Goal: Task Accomplishment & Management: Manage account settings

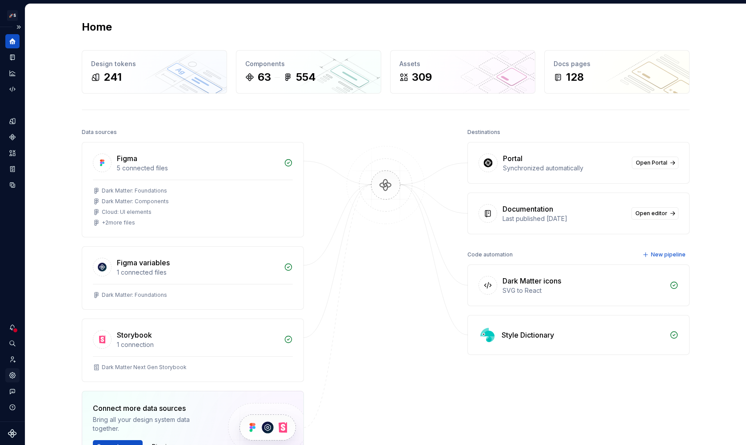
click at [12, 379] on icon "Settings" at bounding box center [12, 376] width 8 height 8
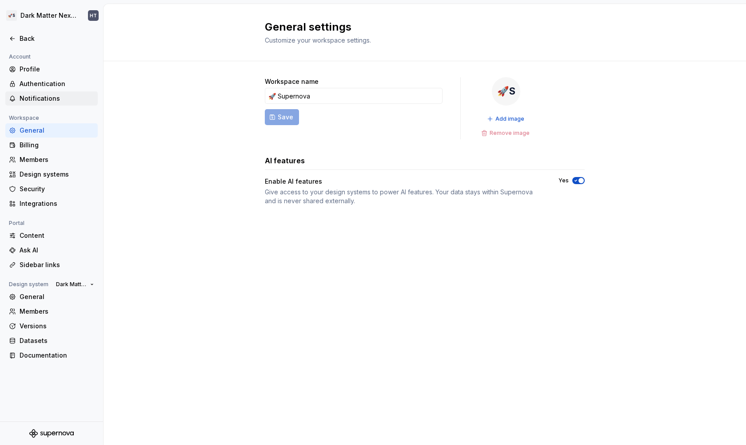
click at [44, 93] on div "Notifications" at bounding box center [51, 98] width 92 height 14
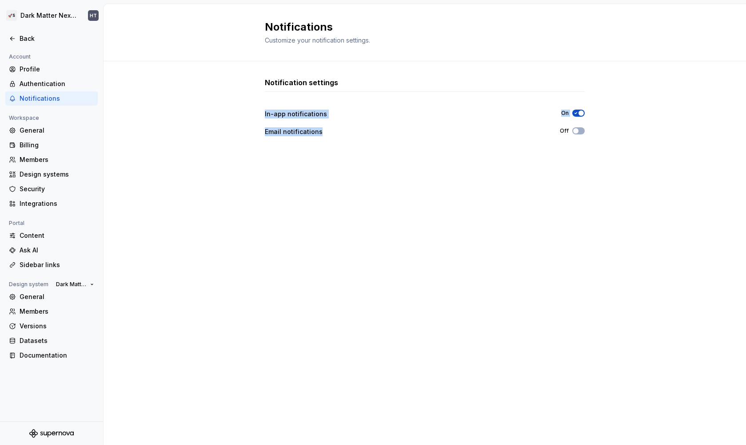
drag, startPoint x: 280, startPoint y: 106, endPoint x: 586, endPoint y: 160, distance: 310.7
click at [584, 160] on div "Notification settings In-app notifications On Email notifications Off" at bounding box center [425, 244] width 320 height 334
click at [586, 160] on div "Notification settings In-app notifications On Email notifications Off" at bounding box center [424, 253] width 642 height 384
click at [371, 173] on div "Notification settings In-app notifications On Email notifications Off" at bounding box center [425, 244] width 320 height 334
click at [194, 88] on div "Notification settings In-app notifications On Email notifications Off" at bounding box center [424, 253] width 642 height 384
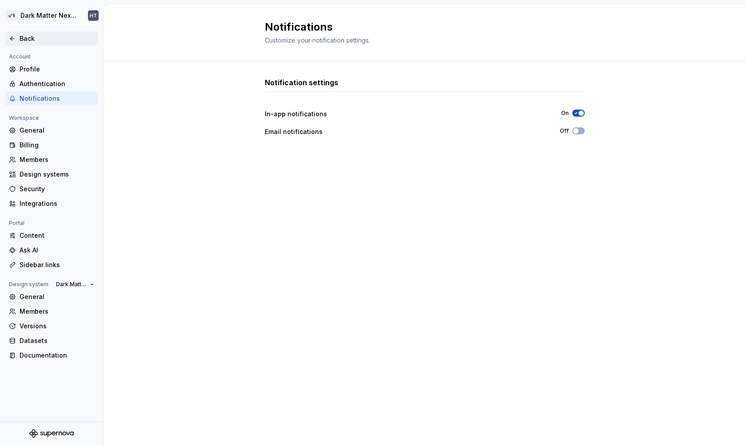
click at [25, 40] on div "Back" at bounding box center [57, 38] width 75 height 9
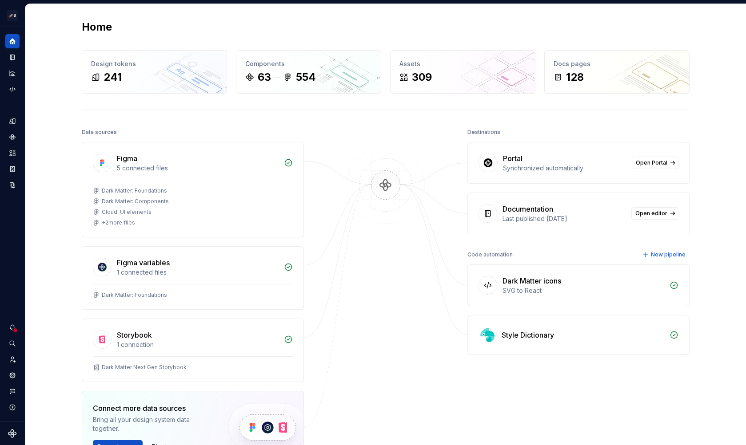
click at [378, 190] on img at bounding box center [385, 194] width 86 height 96
click at [12, 327] on icon "Notifications" at bounding box center [12, 328] width 8 height 8
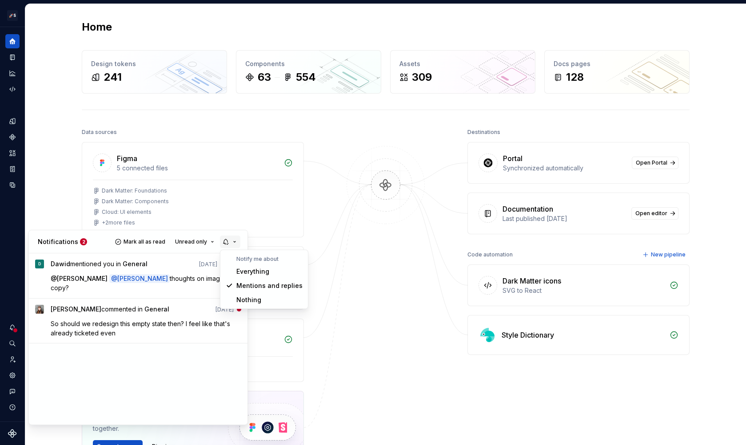
click at [229, 241] on button "button" at bounding box center [230, 242] width 20 height 12
click at [251, 272] on div "Everything" at bounding box center [269, 271] width 66 height 9
click at [236, 243] on button "button" at bounding box center [230, 242] width 20 height 12
click at [245, 285] on div "Mentions and replies" at bounding box center [269, 286] width 66 height 9
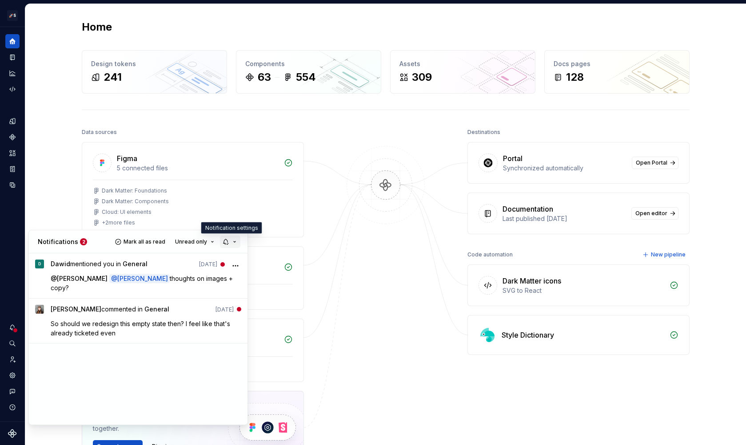
click at [234, 239] on button "button" at bounding box center [230, 242] width 20 height 12
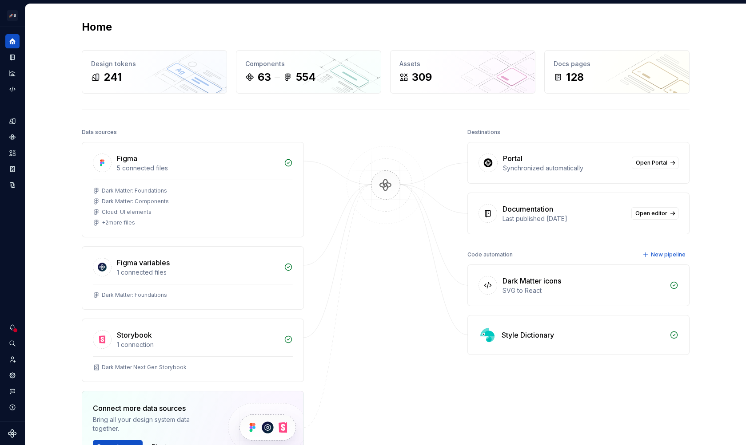
click at [12, 62] on html "🚀S Dark Matter Next Gen HT Design system data Home Design tokens 241 Components…" at bounding box center [373, 222] width 746 height 445
click at [12, 59] on html "🚀S Dark Matter Next Gen HT Design system data Home Design tokens 241 Components…" at bounding box center [373, 222] width 746 height 445
click at [8, 59] on html "🚀S Dark Matter Next Gen HT Design system data Home Design tokens 241 Components…" at bounding box center [373, 222] width 746 height 445
click at [10, 59] on html "🚀S Dark Matter Next Gen HT Design system data Home Design tokens 241 Components…" at bounding box center [373, 222] width 746 height 445
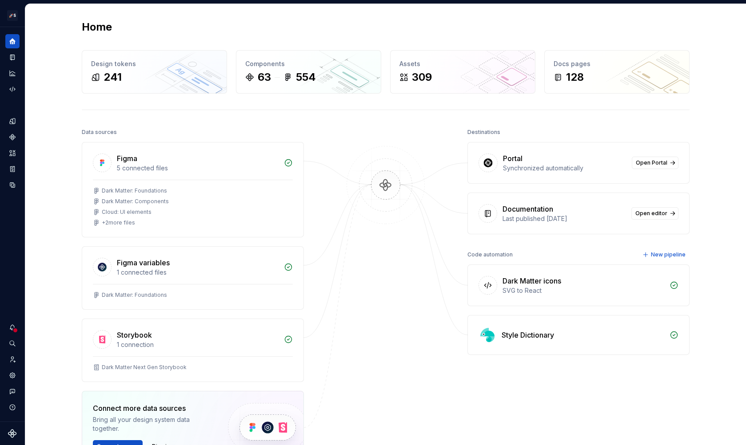
click at [36, 60] on html "🚀S Dark Matter Next Gen HT Design system data Home Design tokens 241 Components…" at bounding box center [373, 222] width 746 height 445
click at [136, 179] on html "🚀S Dark Matter Next Gen HT Design system data Home Design tokens 241 Components…" at bounding box center [373, 222] width 746 height 445
click at [9, 58] on html "🚀S Dark Matter Next Gen HT Design system data Home Design tokens 241 Components…" at bounding box center [373, 222] width 746 height 445
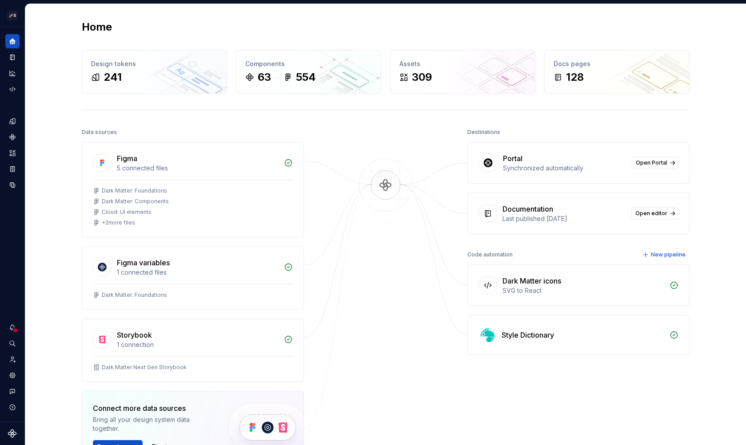
click at [9, 58] on html "🚀S Dark Matter Next Gen HT Design system data Home Design tokens 241 Components…" at bounding box center [373, 222] width 746 height 445
click at [15, 325] on html "🚀S Dark Matter Next Gen HT Design system data Home Design tokens 241 Components…" at bounding box center [373, 222] width 746 height 445
click at [15, 329] on html "🚀S Dark Matter Next Gen HT Design system data Home Design tokens 241 Components…" at bounding box center [373, 222] width 746 height 445
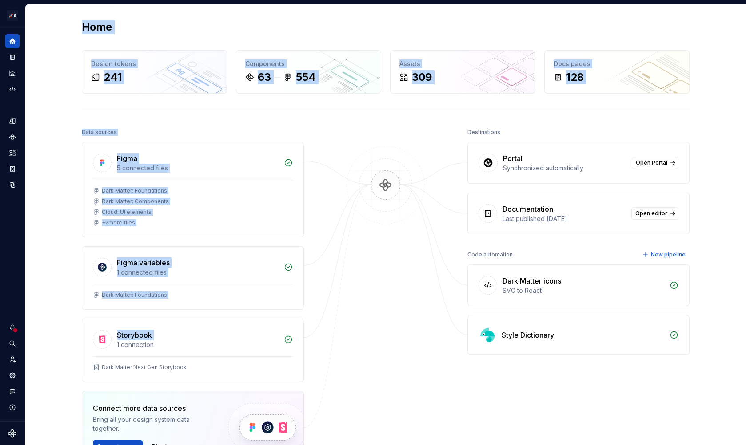
drag, startPoint x: 15, startPoint y: 329, endPoint x: 67, endPoint y: 324, distance: 52.2
click at [67, 324] on html "🚀S Dark Matter Next Gen HT Design system data Home Design tokens 241 Components…" at bounding box center [373, 222] width 746 height 445
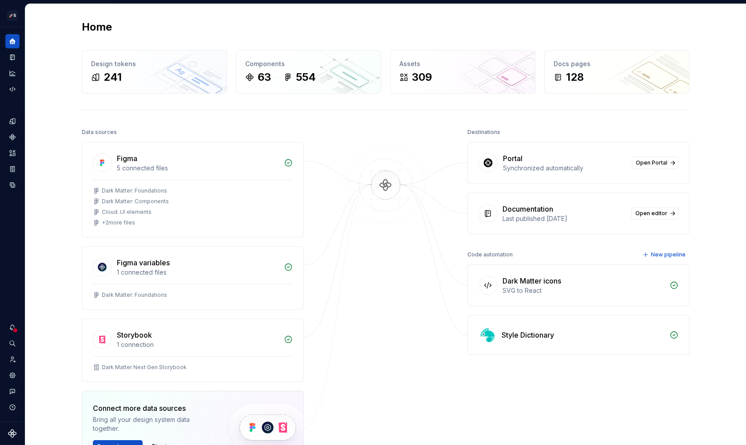
drag, startPoint x: 67, startPoint y: 324, endPoint x: 51, endPoint y: 323, distance: 16.0
click at [51, 323] on html "🚀S Dark Matter Next Gen HT Design system data Home Design tokens 241 Components…" at bounding box center [373, 222] width 746 height 445
click at [12, 329] on div at bounding box center [15, 331] width 6 height 6
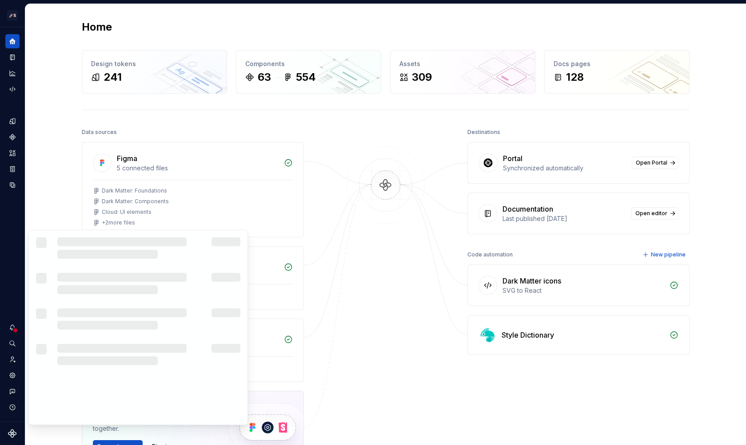
click at [12, 329] on html "🚀S Dark Matter Next Gen HT Design system data Home Design tokens 241 Components…" at bounding box center [373, 222] width 746 height 445
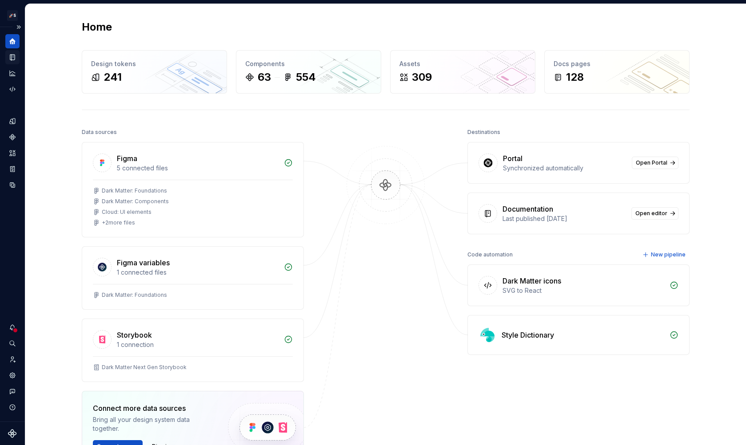
drag, startPoint x: 0, startPoint y: 0, endPoint x: 12, endPoint y: 60, distance: 60.7
click at [12, 60] on icon "Documentation" at bounding box center [12, 58] width 4 height 6
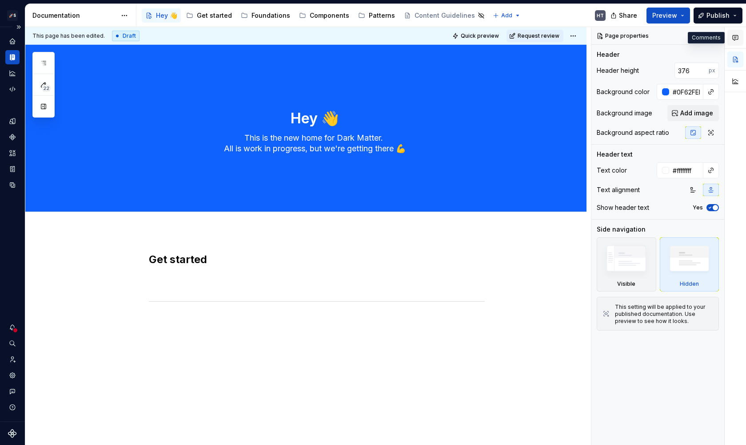
drag, startPoint x: 12, startPoint y: 60, endPoint x: 737, endPoint y: 35, distance: 725.1
click at [737, 36] on icon "button" at bounding box center [734, 38] width 5 height 5
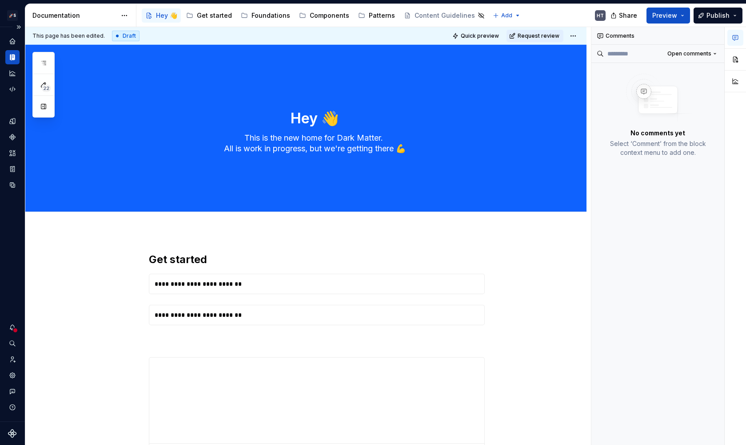
click at [697, 53] on span "Open comments" at bounding box center [689, 53] width 44 height 7
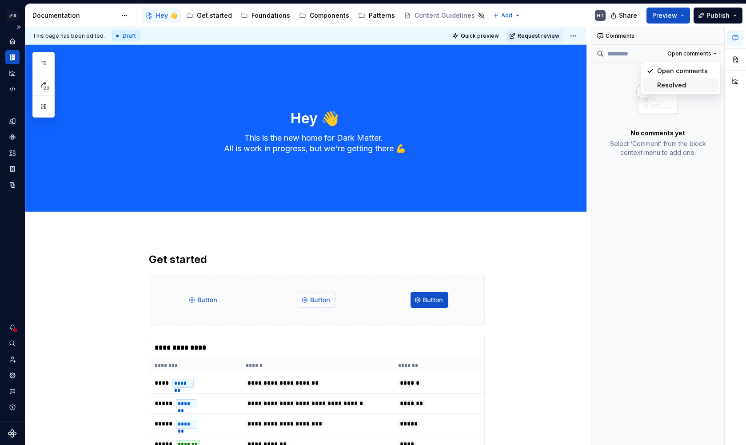
click at [682, 86] on div "Resolved" at bounding box center [686, 85] width 58 height 9
click at [694, 57] on button "Resolved" at bounding box center [701, 54] width 39 height 12
click at [676, 72] on div "Open comments" at bounding box center [686, 71] width 58 height 9
click at [15, 43] on icon "Home" at bounding box center [12, 41] width 8 height 8
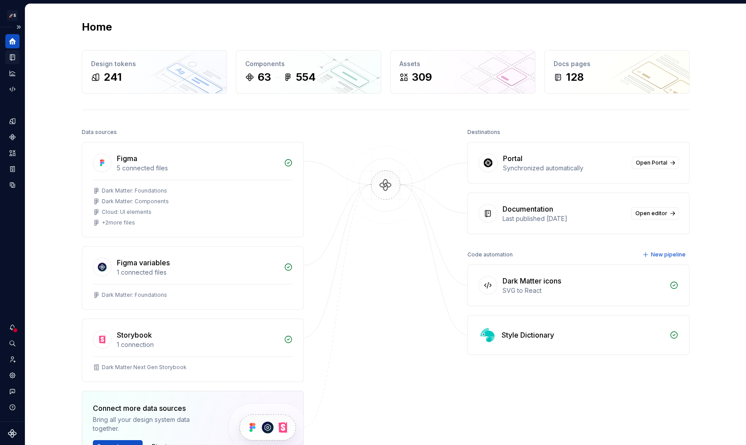
click at [14, 56] on icon "Documentation" at bounding box center [14, 57] width 4 height 5
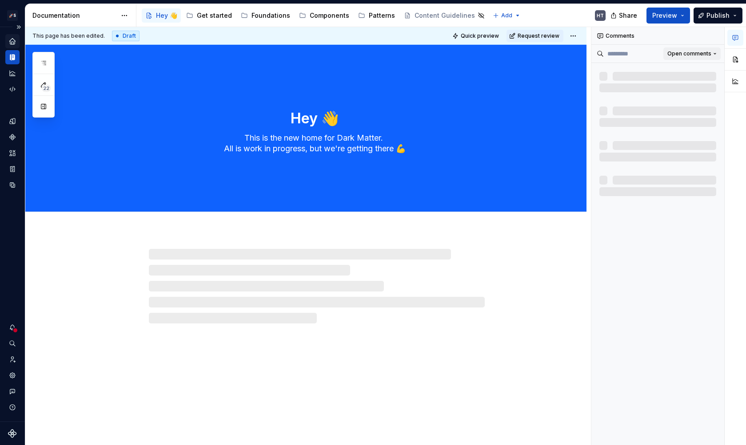
click at [701, 52] on span "Open comments" at bounding box center [689, 53] width 44 height 7
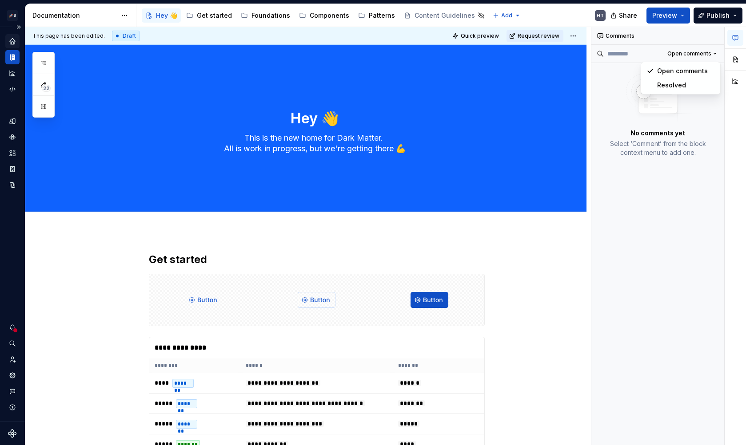
click at [645, 170] on div "Comments Open comments No comments yet Select ‘Comment’ from the block context …" at bounding box center [668, 236] width 155 height 419
click at [16, 330] on div at bounding box center [15, 331] width 6 height 6
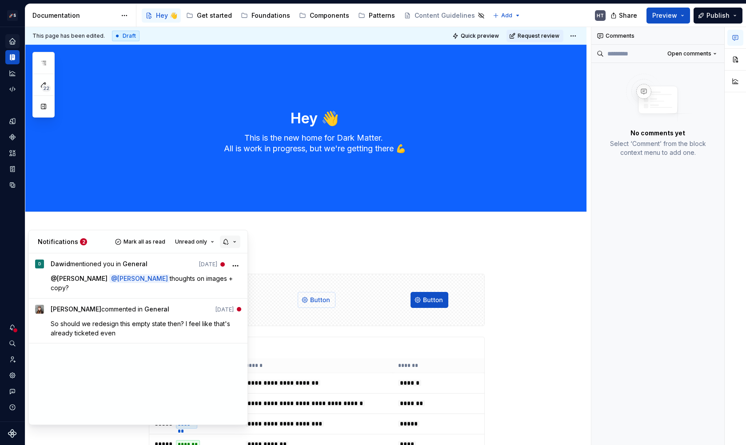
click at [230, 243] on button "button" at bounding box center [230, 242] width 20 height 12
click at [90, 182] on html "🚀S Dark Matter Next Gen HT Design system data Documentation Accessibility guide…" at bounding box center [373, 222] width 746 height 445
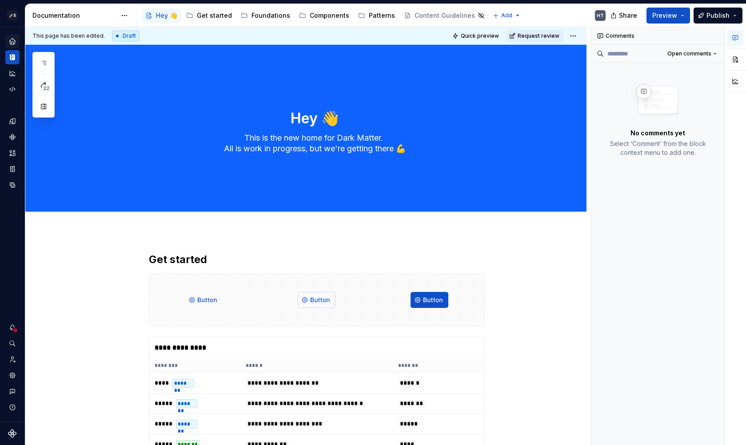
click at [12, 36] on html "🚀S Dark Matter Next Gen HT Design system data Documentation Accessibility guide…" at bounding box center [373, 222] width 746 height 445
click at [12, 41] on html "🚀S Dark Matter Next Gen HT Design system data Documentation Accessibility guide…" at bounding box center [373, 222] width 746 height 445
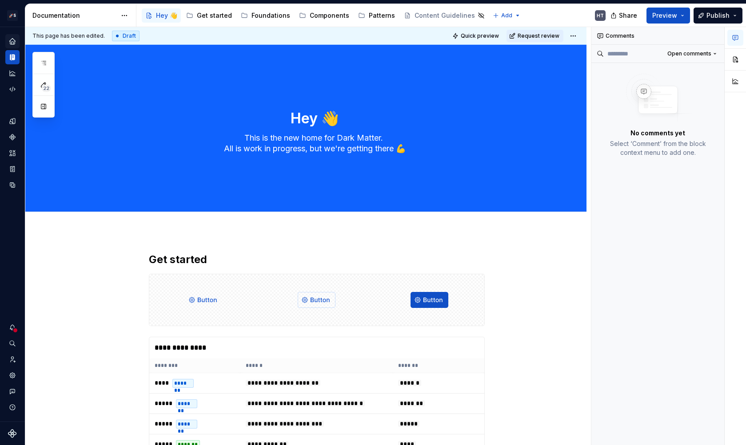
click at [12, 41] on html "🚀S Dark Matter Next Gen HT Design system data Documentation Accessibility guide…" at bounding box center [373, 222] width 746 height 445
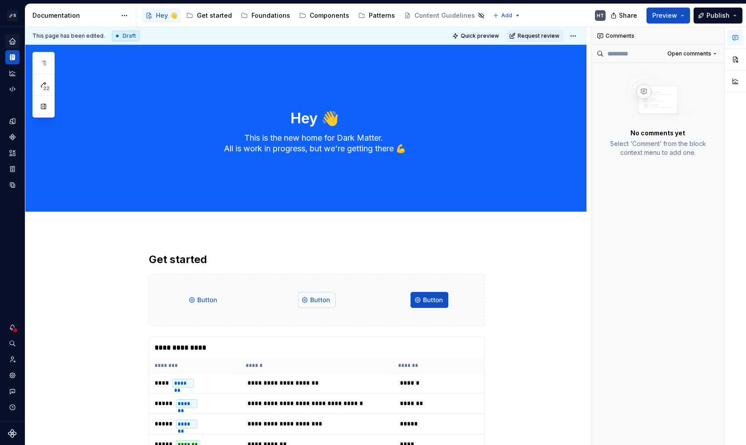
click at [12, 41] on html "🚀S Dark Matter Next Gen HT Design system data Documentation Accessibility guide…" at bounding box center [373, 222] width 746 height 445
click at [13, 330] on html "🚀S Dark Matter Next Gen HT Design system data Documentation Accessibility guide…" at bounding box center [373, 222] width 746 height 445
click at [16, 328] on html "🚀S Dark Matter Next Gen HT Design system data Documentation Accessibility guide…" at bounding box center [373, 222] width 746 height 445
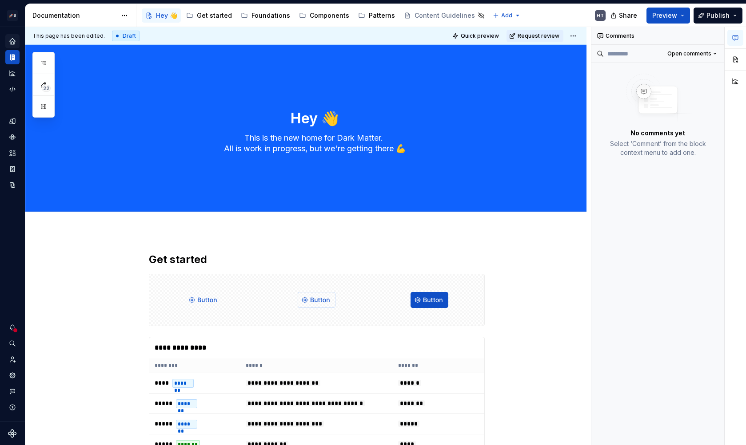
click at [16, 328] on html "🚀S Dark Matter Next Gen HT Design system data Documentation Accessibility guide…" at bounding box center [373, 222] width 746 height 445
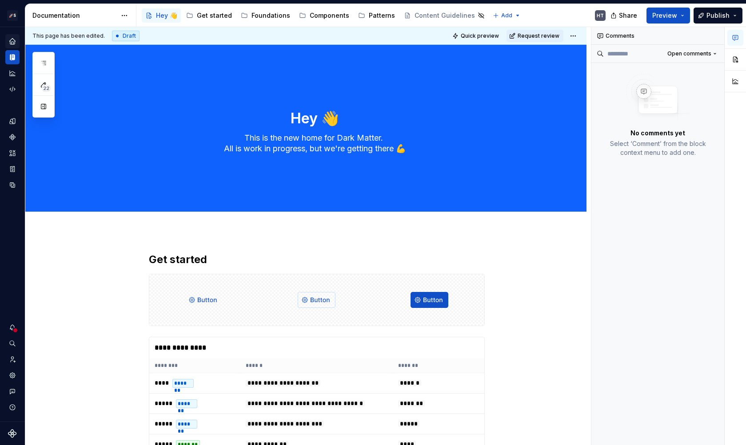
click at [16, 328] on html "🚀S Dark Matter Next Gen HT Design system data Documentation Accessibility guide…" at bounding box center [373, 222] width 746 height 445
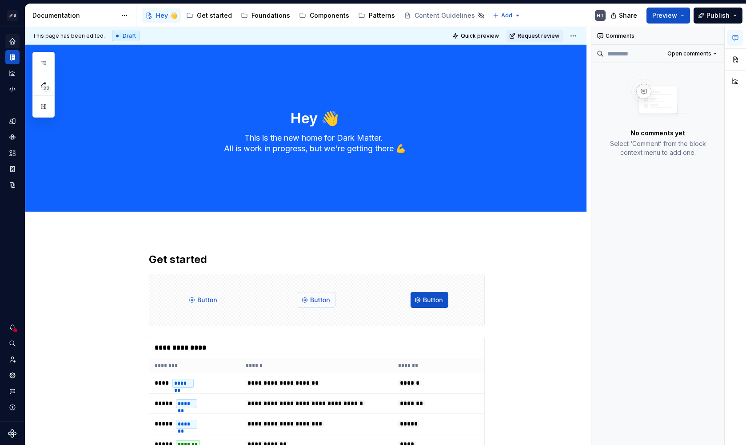
click at [16, 328] on html "🚀S Dark Matter Next Gen HT Design system data Documentation Accessibility guide…" at bounding box center [373, 222] width 746 height 445
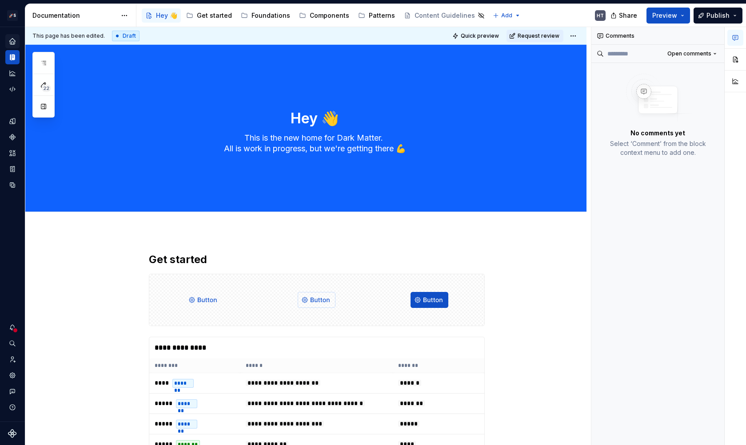
click at [16, 328] on html "🚀S Dark Matter Next Gen HT Design system data Documentation Accessibility guide…" at bounding box center [373, 222] width 746 height 445
click at [115, 298] on html "🚀S Dark Matter Next Gen HT Design system data Documentation Accessibility guide…" at bounding box center [373, 222] width 746 height 445
drag, startPoint x: 119, startPoint y: 283, endPoint x: 158, endPoint y: 258, distance: 45.8
click at [158, 258] on html "🚀S Dark Matter Next Gen HT Design system data Documentation Accessibility guide…" at bounding box center [373, 222] width 746 height 445
drag, startPoint x: 158, startPoint y: 258, endPoint x: 228, endPoint y: 258, distance: 70.2
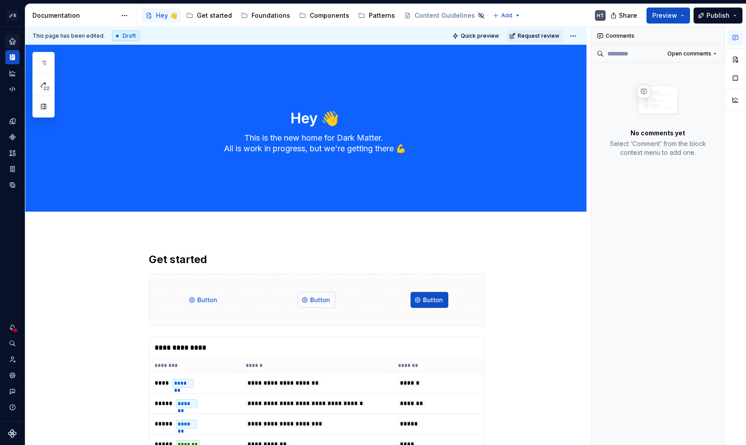
click at [228, 258] on html "🚀S Dark Matter Next Gen HT Design system data Documentation Accessibility guide…" at bounding box center [373, 222] width 746 height 445
drag, startPoint x: 204, startPoint y: 255, endPoint x: 169, endPoint y: 254, distance: 35.1
click at [169, 254] on html "🚀S Dark Matter Next Gen HT Design system data Documentation Accessibility guide…" at bounding box center [373, 222] width 746 height 445
drag, startPoint x: 169, startPoint y: 254, endPoint x: 309, endPoint y: 218, distance: 144.6
click at [309, 218] on html "🚀S Dark Matter Next Gen HT Design system data Documentation Accessibility guide…" at bounding box center [373, 222] width 746 height 445
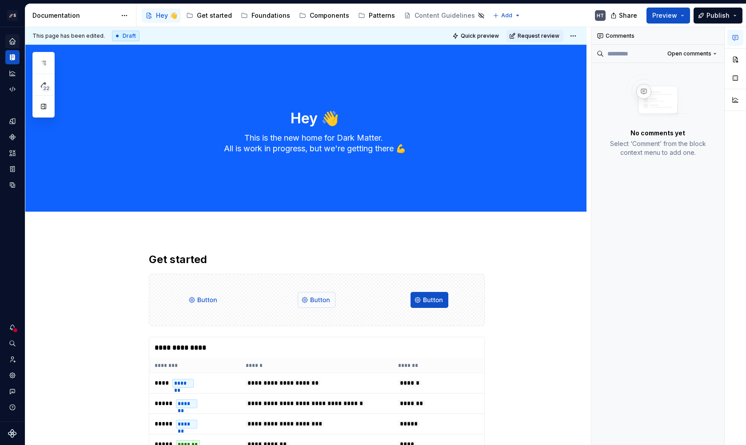
click at [567, 37] on html "🚀S Dark Matter Next Gen HT Design system data Documentation Accessibility guide…" at bounding box center [373, 222] width 746 height 445
click at [571, 37] on html "🚀S Dark Matter Next Gen HT Design system data Documentation Accessibility guide…" at bounding box center [373, 222] width 746 height 445
click at [103, 14] on html "🚀S Dark Matter Next Gen HT Design system data Documentation Accessibility guide…" at bounding box center [373, 222] width 746 height 445
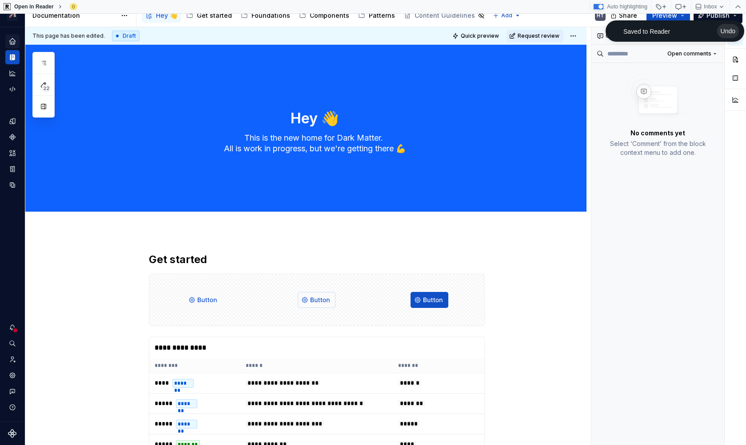
click at [394, 215] on html "🚀S Dark Matter Next Gen HT Design system data Documentation Accessibility guide…" at bounding box center [373, 222] width 746 height 445
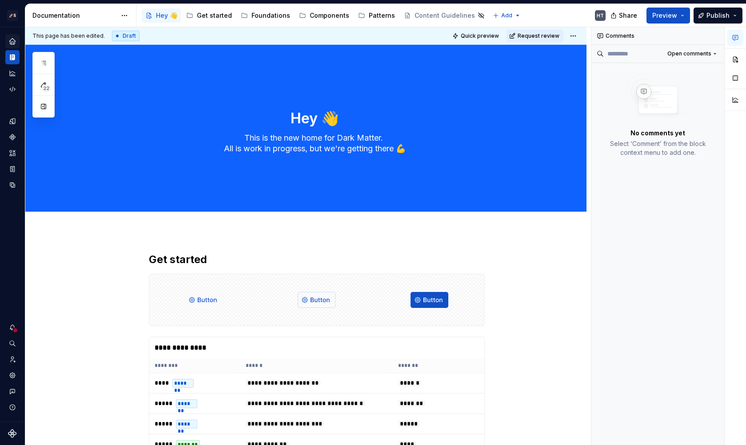
click at [92, 14] on html "🚀S Dark Matter Next Gen HT Design system data Documentation Accessibility guide…" at bounding box center [373, 222] width 746 height 445
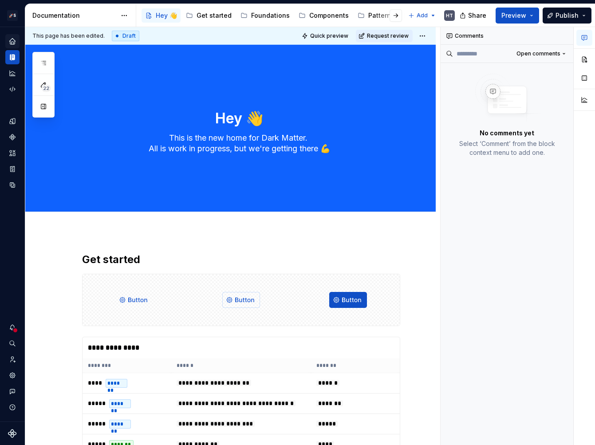
type textarea "*"
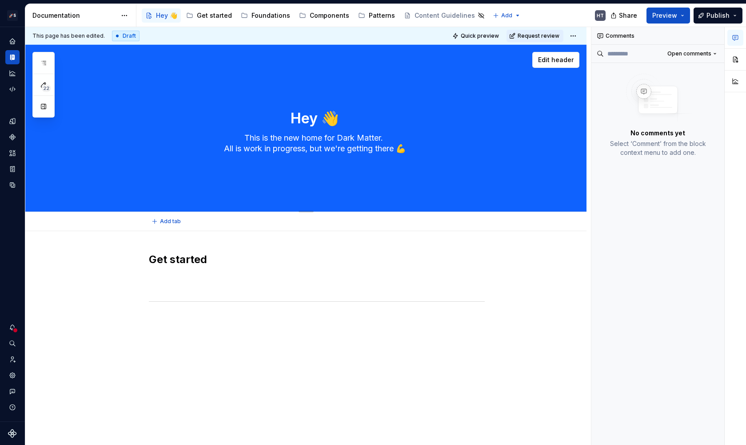
drag, startPoint x: 294, startPoint y: 118, endPoint x: 364, endPoint y: 156, distance: 80.1
click at [363, 156] on div "Hey 👋 This is the new home for Dark Matter. All is work in progress, but we're …" at bounding box center [317, 128] width 336 height 98
click at [364, 156] on div "Hey 👋 This is the new home for Dark Matter. All is work in progress, but we're …" at bounding box center [317, 128] width 336 height 98
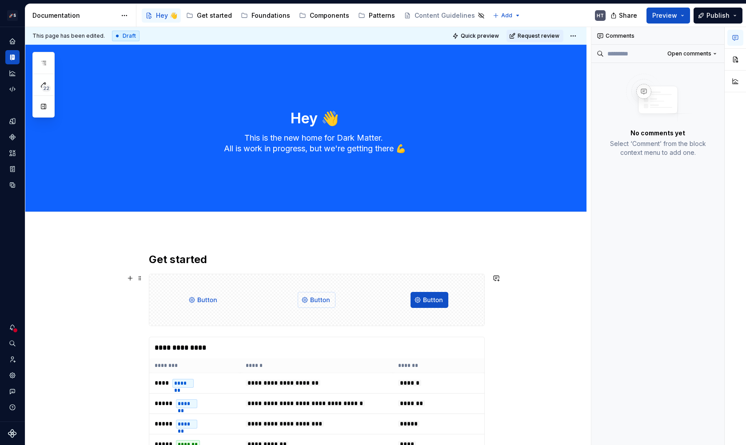
click at [275, 323] on div at bounding box center [316, 300] width 109 height 52
click at [570, 33] on html "🚀S Dark Matter Next Gen HT Design system data Documentation Accessibility guide…" at bounding box center [373, 222] width 746 height 445
click at [595, 16] on html "🚀S Dark Matter Next Gen HT Design system data Documentation Accessibility guide…" at bounding box center [373, 222] width 746 height 445
click at [595, 16] on span "Publish" at bounding box center [717, 15] width 23 height 9
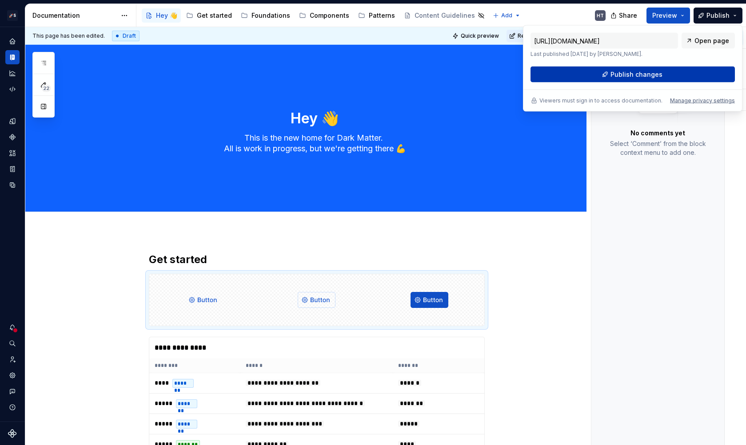
click at [595, 72] on button "Publish changes" at bounding box center [632, 75] width 204 height 16
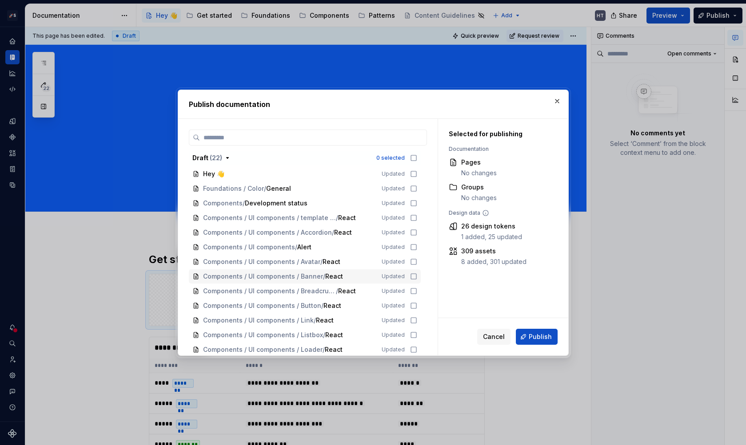
scroll to position [134, 0]
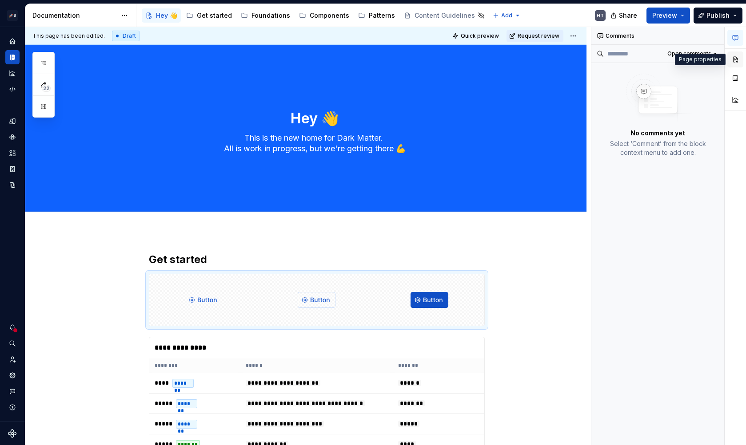
click at [595, 57] on button "button" at bounding box center [735, 60] width 16 height 16
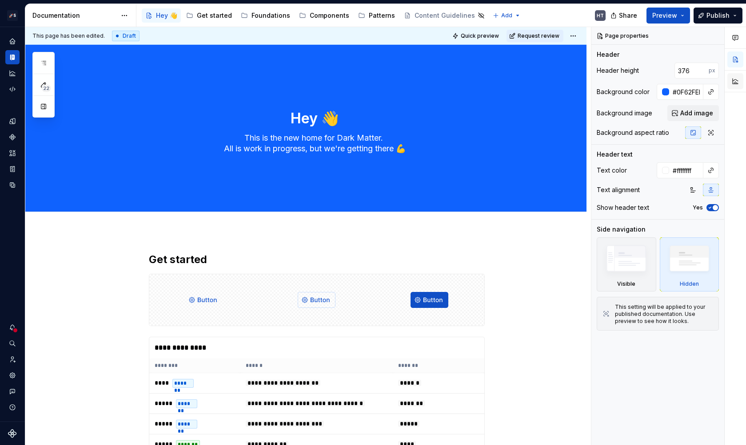
click at [595, 75] on button "button" at bounding box center [735, 81] width 16 height 16
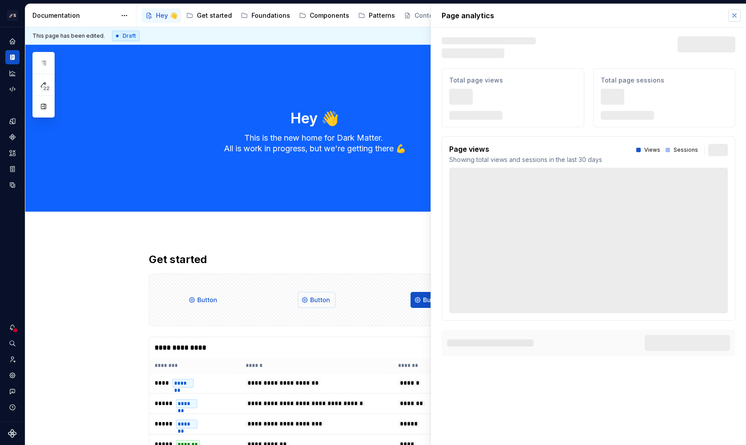
click at [595, 15] on button "button" at bounding box center [734, 15] width 12 height 12
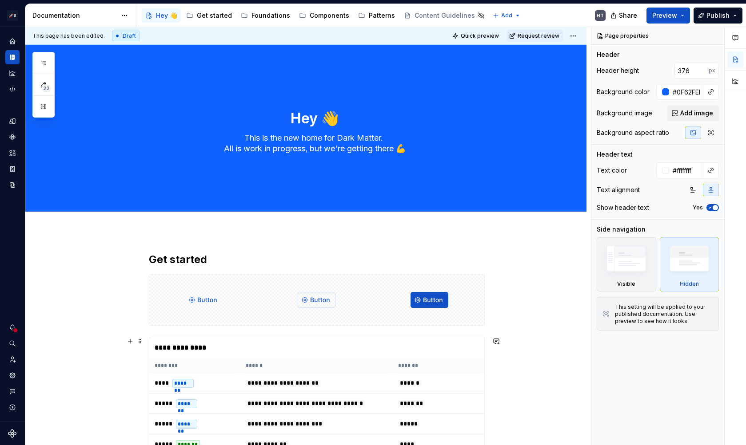
click at [361, 295] on div at bounding box center [316, 300] width 109 height 52
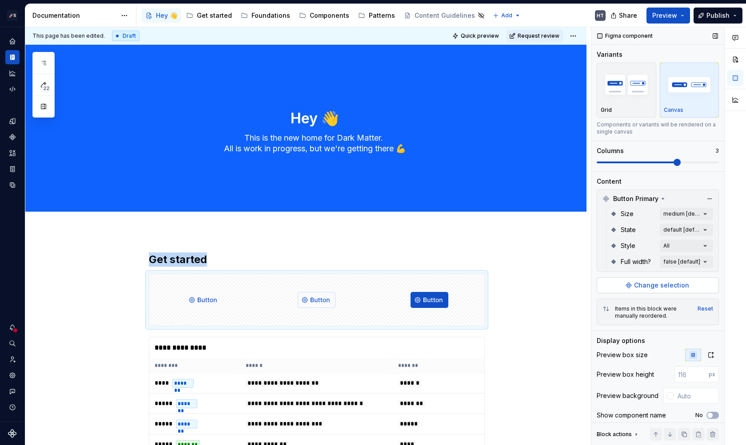
click at [595, 286] on button "Change selection" at bounding box center [657, 286] width 122 height 16
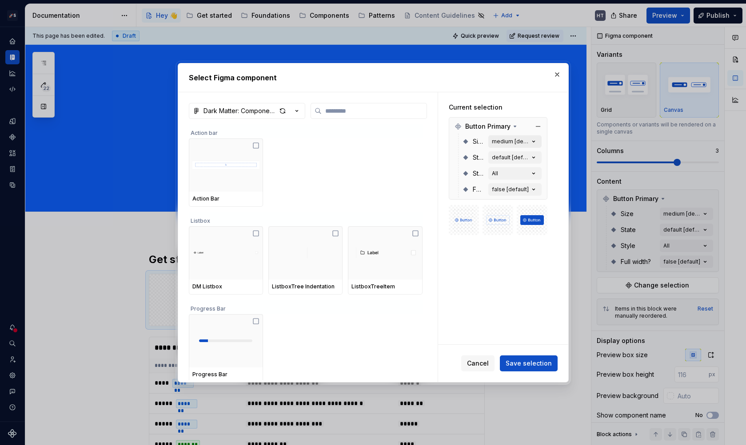
click at [516, 142] on div "medium [default]" at bounding box center [510, 141] width 37 height 7
click at [512, 141] on div "medium [default]" at bounding box center [510, 141] width 37 height 7
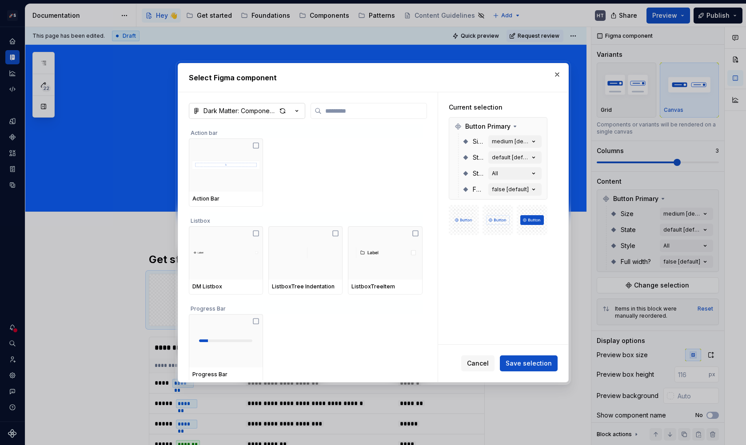
click at [250, 115] on button "Dark Matter: Components" at bounding box center [247, 111] width 116 height 16
click at [227, 96] on div "Select Figma component Dark Matter: Components Action bar Action Bar Listbox DM…" at bounding box center [373, 222] width 746 height 445
click at [238, 106] on button "Dark Matter: Components" at bounding box center [247, 111] width 116 height 16
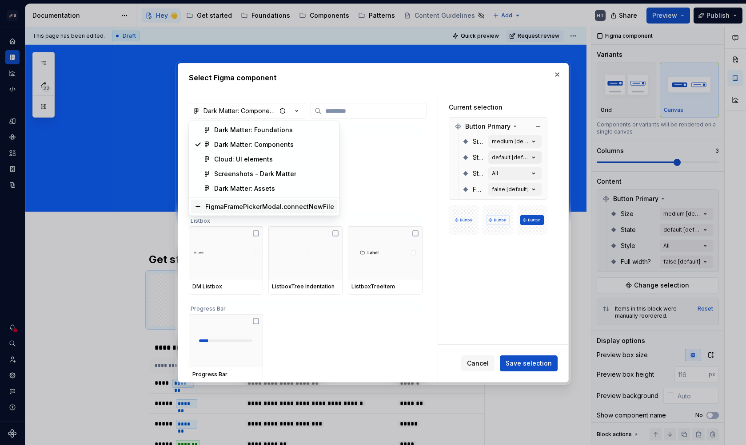
click at [513, 151] on div "Select Figma component Dark Matter: Components Action bar Action Bar Listbox DM…" at bounding box center [373, 222] width 746 height 445
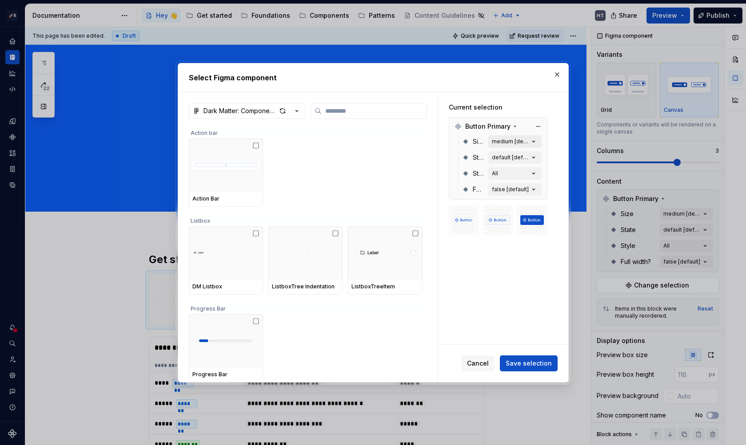
click at [510, 142] on div "medium [default]" at bounding box center [510, 141] width 37 height 7
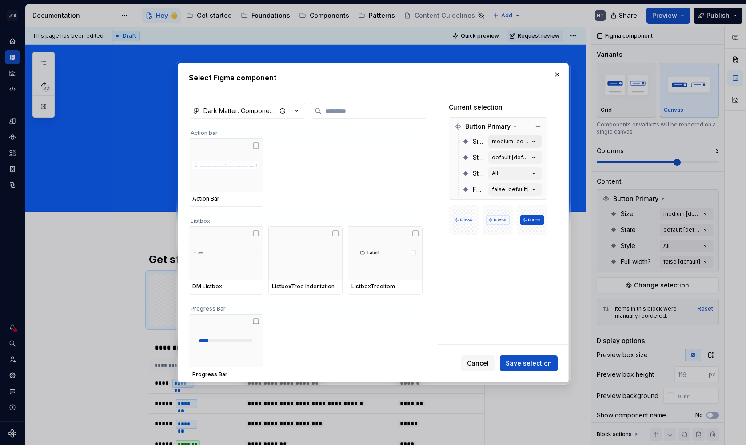
click at [510, 142] on div "medium [default]" at bounding box center [510, 141] width 37 height 7
click at [509, 163] on button "default [default]" at bounding box center [514, 157] width 53 height 12
click at [507, 159] on div "default [default]" at bounding box center [510, 157] width 37 height 7
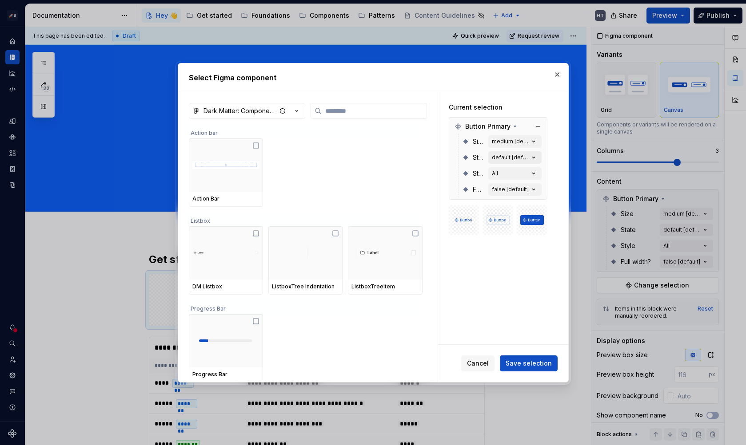
click at [507, 159] on div "default [default]" at bounding box center [510, 157] width 37 height 7
click at [258, 109] on div "Dark Matter: Components" at bounding box center [239, 111] width 73 height 9
click at [155, 286] on div at bounding box center [373, 222] width 746 height 445
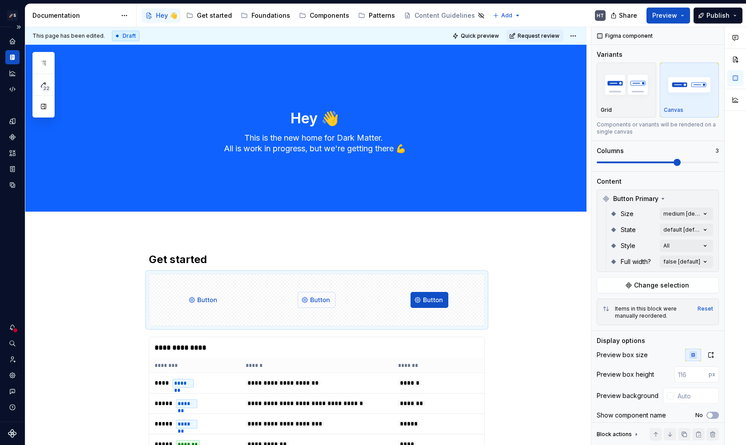
click at [13, 330] on div at bounding box center [15, 331] width 6 height 6
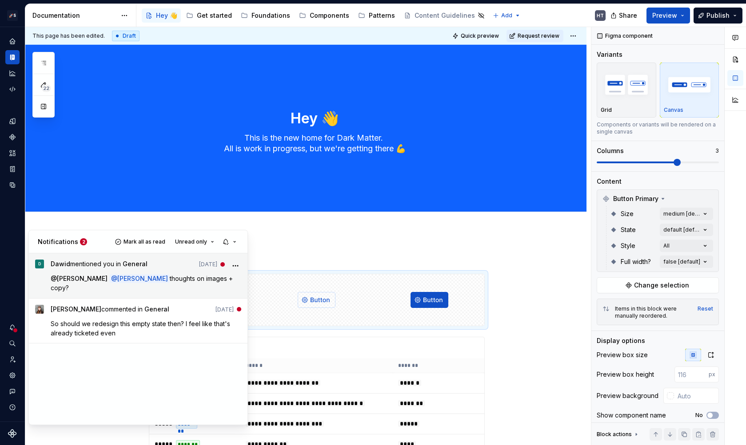
click at [238, 262] on icon "More" at bounding box center [235, 266] width 9 height 9
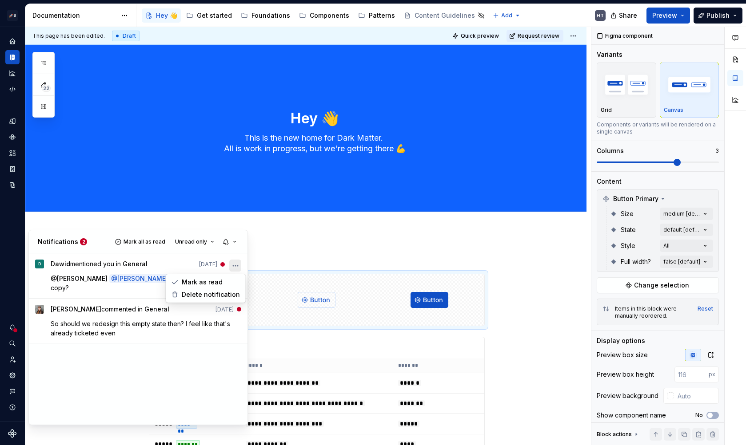
click at [193, 370] on div "D Dawid mentioned you in General Jan 20 @ Aprile Elcich @ Honza T. thoughts on …" at bounding box center [138, 339] width 218 height 171
click at [237, 243] on button "button" at bounding box center [230, 242] width 20 height 12
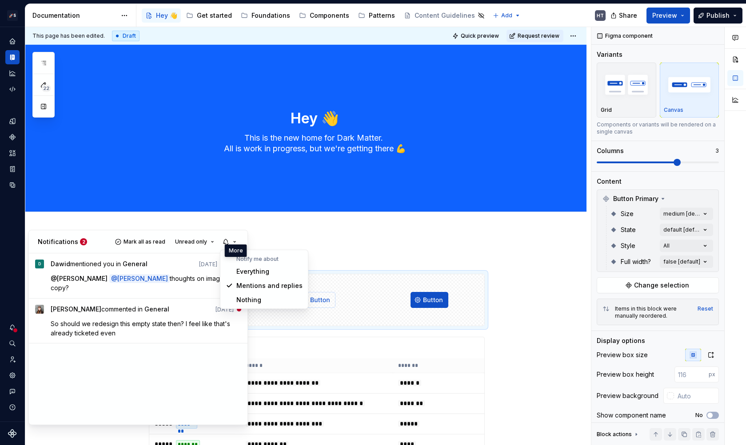
click at [220, 208] on html "🚀S Dark Matter Next Gen HT Design system data Documentation Accessibility guide…" at bounding box center [373, 222] width 746 height 445
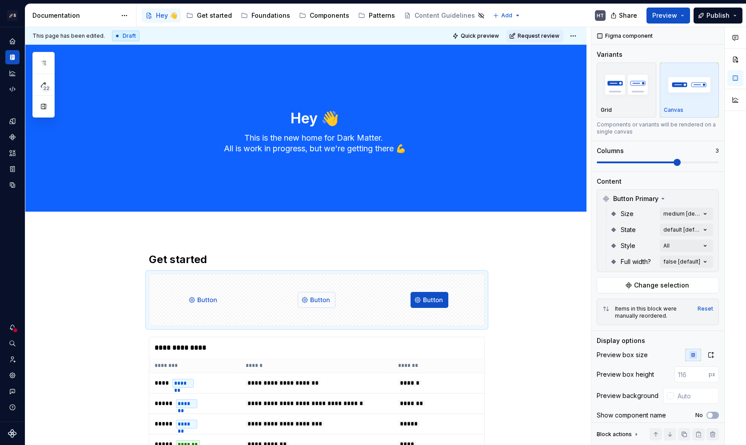
click at [14, 63] on html "🚀S Dark Matter Next Gen HT Design system data Documentation Accessibility guide…" at bounding box center [373, 222] width 746 height 445
click at [14, 41] on html "🚀S Dark Matter Next Gen HT Design system data Documentation Accessibility guide…" at bounding box center [373, 222] width 746 height 445
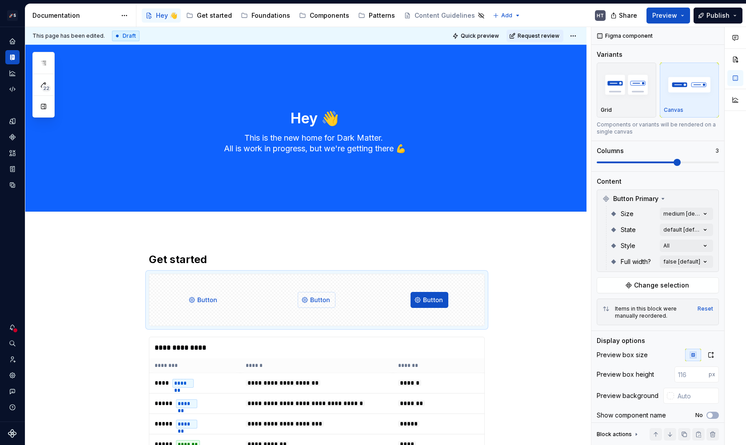
type textarea "*"
click at [14, 41] on html "🚀S Dark Matter Next Gen HT Design system data Documentation Accessibility guide…" at bounding box center [373, 222] width 746 height 445
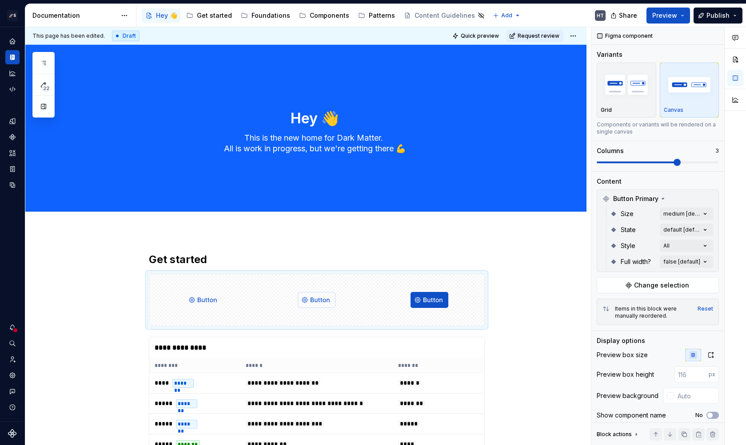
click at [14, 41] on html "🚀S Dark Matter Next Gen HT Design system data Documentation Accessibility guide…" at bounding box center [373, 222] width 746 height 445
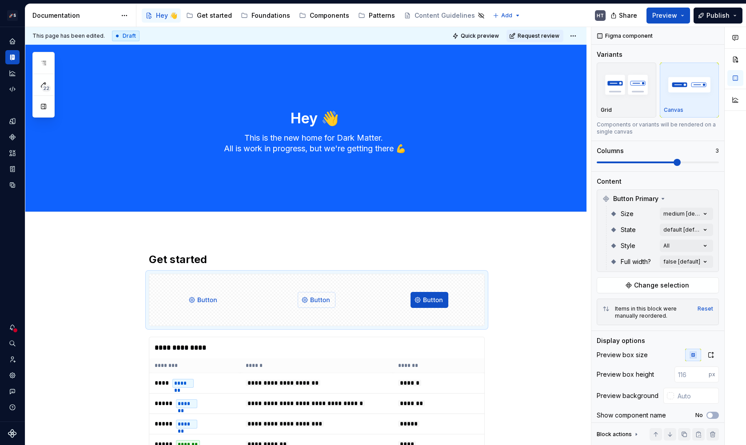
click at [14, 41] on html "🚀S Dark Matter Next Gen HT Design system data Documentation Accessibility guide…" at bounding box center [373, 222] width 746 height 445
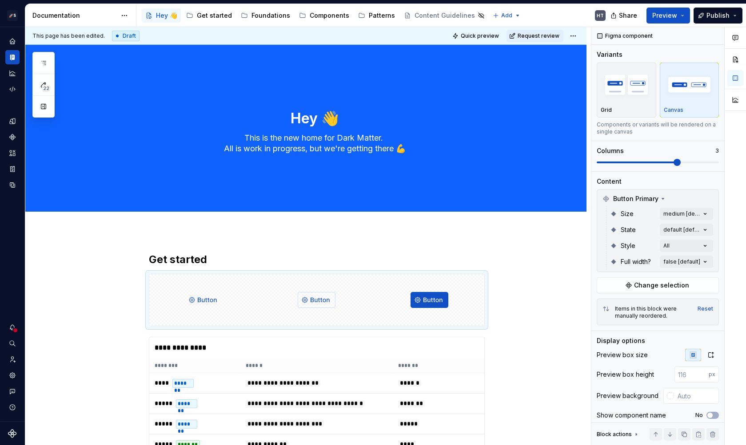
click at [14, 41] on html "🚀S Dark Matter Next Gen HT Design system data Documentation Accessibility guide…" at bounding box center [373, 222] width 746 height 445
click at [43, 56] on html "🚀S Dark Matter Next Gen HT Design system data Documentation Accessibility guide…" at bounding box center [373, 222] width 746 height 445
click at [44, 64] on html "🚀S Dark Matter Next Gen HT Design system data Documentation Accessibility guide…" at bounding box center [373, 222] width 746 height 445
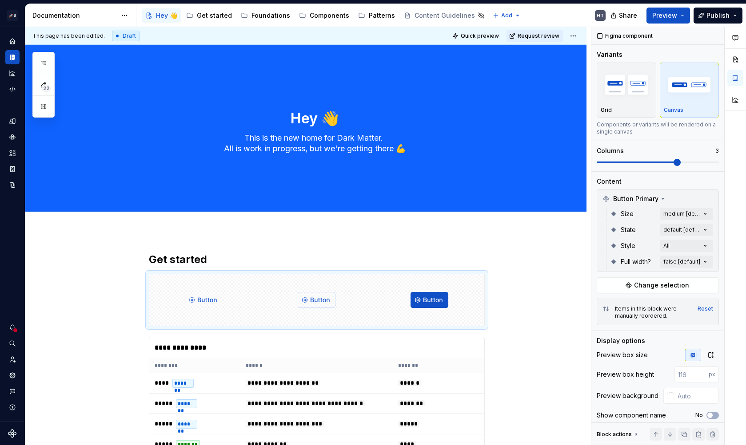
click at [17, 332] on html "🚀S Dark Matter Next Gen HT Design system data Documentation Accessibility guide…" at bounding box center [373, 222] width 746 height 445
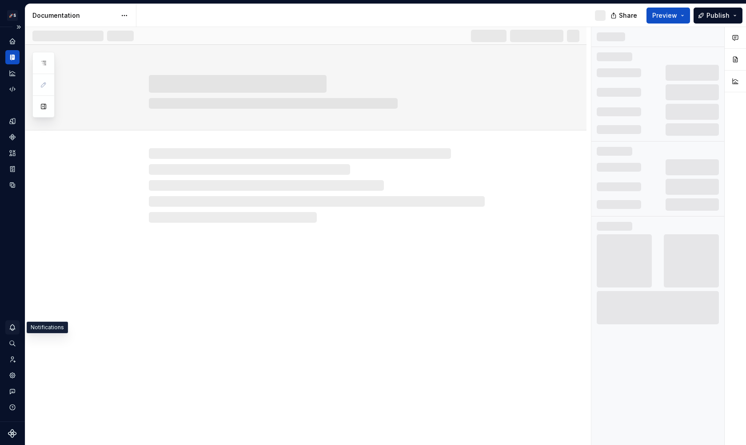
click at [13, 327] on icon "Notifications" at bounding box center [12, 328] width 8 height 8
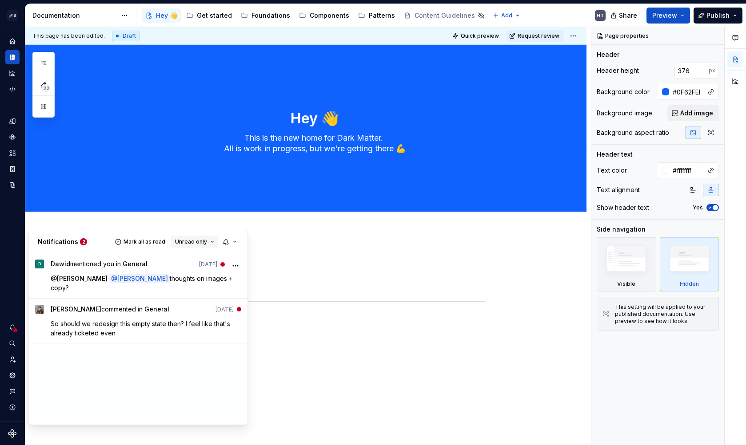
click at [195, 240] on span "Unread only" at bounding box center [191, 241] width 32 height 7
click at [231, 239] on button "button" at bounding box center [230, 242] width 20 height 12
click at [156, 369] on div "D Dawid mentioned you in General Jan 20 @ Aprile Elcich @ Honza T. thoughts on …" at bounding box center [138, 339] width 218 height 171
click at [199, 247] on button "Unread only" at bounding box center [194, 242] width 47 height 12
click at [182, 223] on html "🚀S Dark Matter Next Gen HT Design system data Documentation Accessibility guide…" at bounding box center [373, 222] width 746 height 445
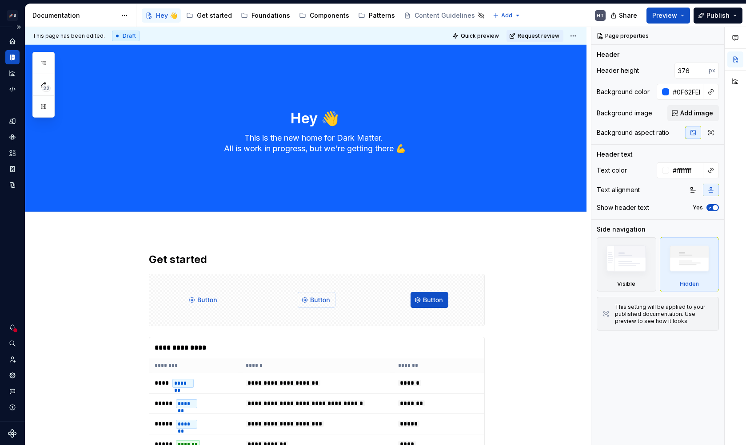
click at [12, 331] on div at bounding box center [15, 331] width 6 height 6
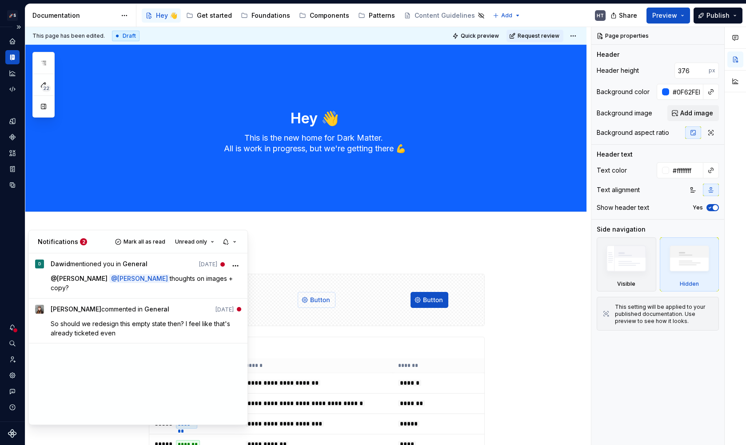
type textarea "*"
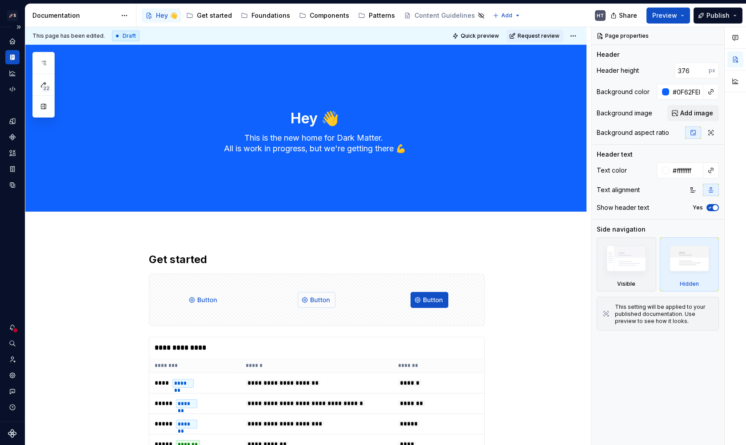
click at [6, 383] on html "🚀S Dark Matter Next Gen HT Design system data Documentation Accessibility guide…" at bounding box center [373, 222] width 746 height 445
click at [12, 377] on icon "Settings" at bounding box center [12, 376] width 6 height 6
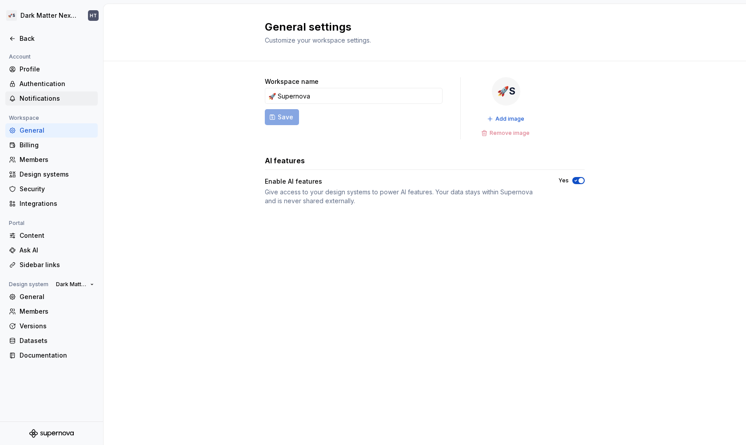
click at [43, 96] on div "Notifications" at bounding box center [57, 98] width 75 height 9
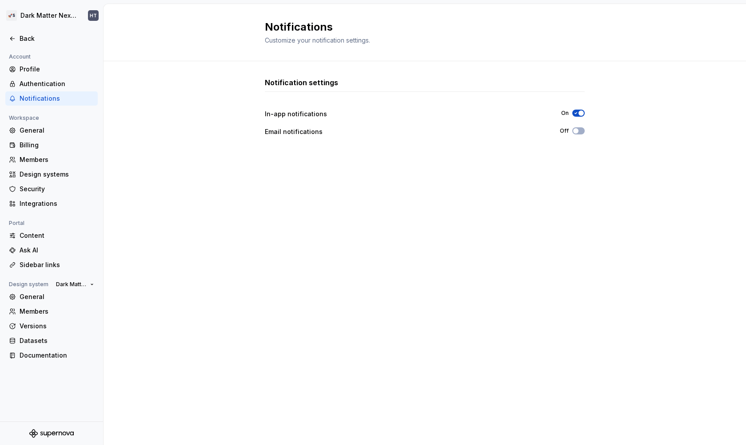
click at [514, 252] on div "Notification settings In-app notifications On Email notifications Off" at bounding box center [425, 244] width 320 height 334
click at [376, 325] on div "Notification settings In-app notifications On Email notifications Off" at bounding box center [425, 244] width 320 height 334
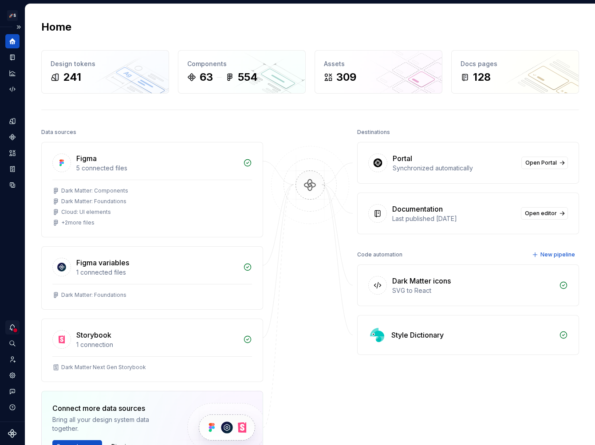
click at [15, 321] on div "Notifications" at bounding box center [12, 328] width 14 height 14
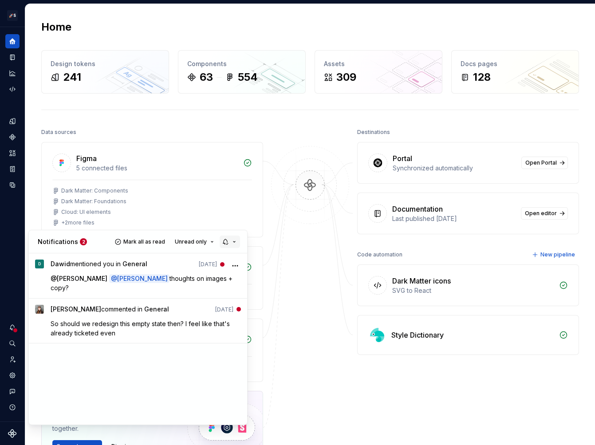
click at [226, 242] on button "button" at bounding box center [230, 242] width 20 height 12
drag, startPoint x: 237, startPoint y: 259, endPoint x: 284, endPoint y: 259, distance: 47.5
click at [284, 259] on div "Notify me about" at bounding box center [271, 259] width 70 height 7
drag, startPoint x: 282, startPoint y: 259, endPoint x: 245, endPoint y: 259, distance: 36.9
click at [245, 259] on div "Notify me about" at bounding box center [271, 259] width 70 height 7
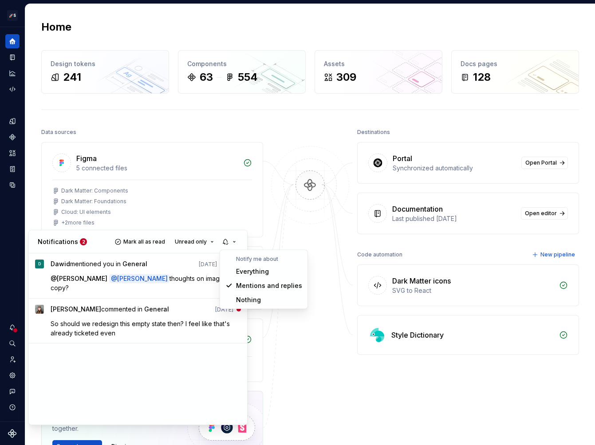
click at [245, 259] on div "Notify me about" at bounding box center [271, 259] width 70 height 7
click at [100, 131] on html "🚀S Dark Matter Next Gen HT Design system data Home Design tokens 241 Components…" at bounding box center [297, 222] width 595 height 445
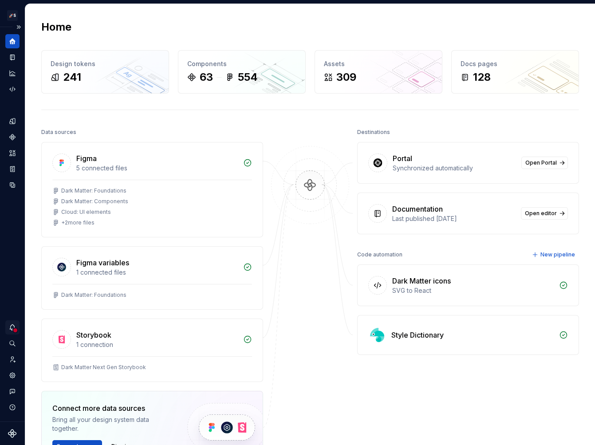
click at [12, 327] on icon "Notifications" at bounding box center [12, 328] width 8 height 8
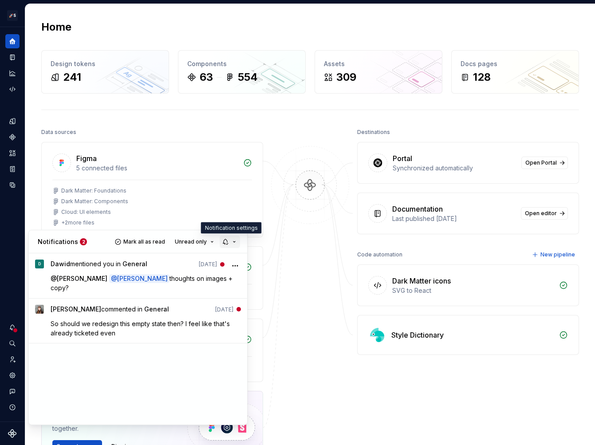
click at [230, 245] on button "button" at bounding box center [230, 242] width 20 height 12
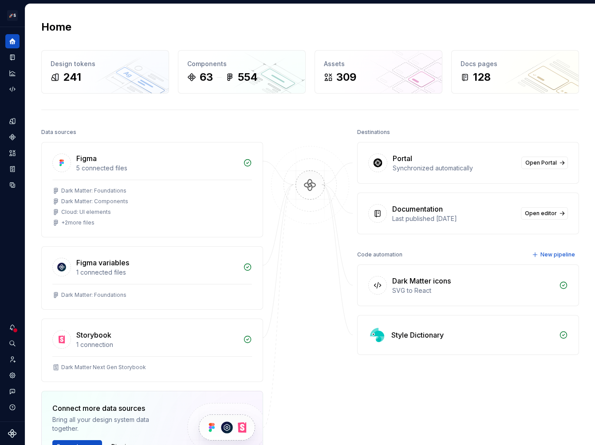
click at [202, 217] on html "🚀S Dark Matter Next Gen HT Design system data Home Design tokens 241 Components…" at bounding box center [297, 222] width 595 height 445
click at [8, 88] on html "🚀S Dark Matter Next Gen HT Design system data Home Design tokens 241 Components…" at bounding box center [297, 222] width 595 height 445
click at [13, 328] on div at bounding box center [15, 331] width 6 height 6
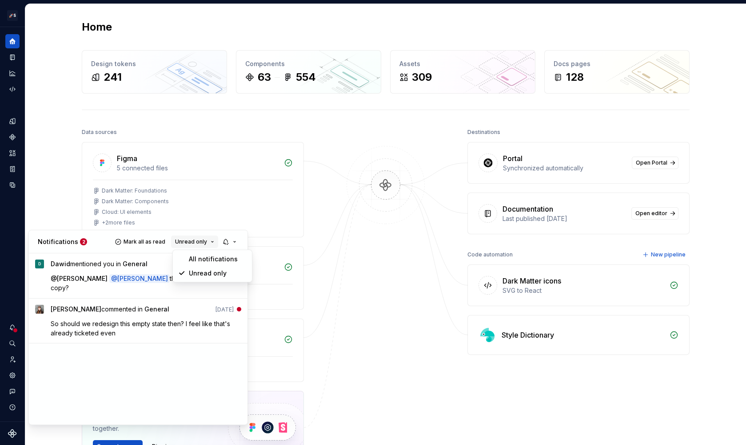
click at [204, 243] on span "Unread only" at bounding box center [191, 241] width 32 height 7
click at [200, 256] on div "All notifications" at bounding box center [218, 259] width 58 height 9
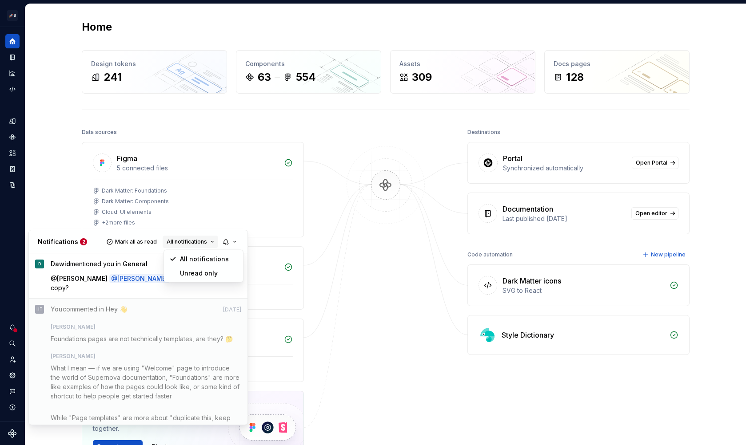
click at [193, 245] on span "All notifications" at bounding box center [187, 241] width 40 height 7
click at [191, 272] on div "Unread only" at bounding box center [209, 273] width 58 height 9
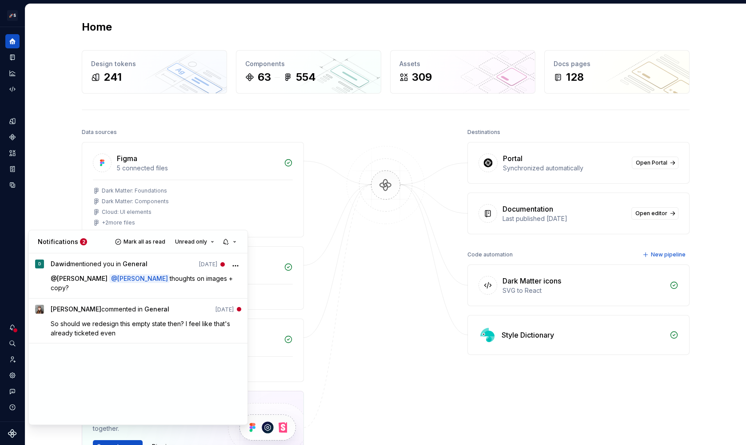
click at [101, 238] on div "Notifications 2 Mark all as read Unread only" at bounding box center [138, 241] width 218 height 23
click at [230, 239] on button "button" at bounding box center [230, 242] width 20 height 12
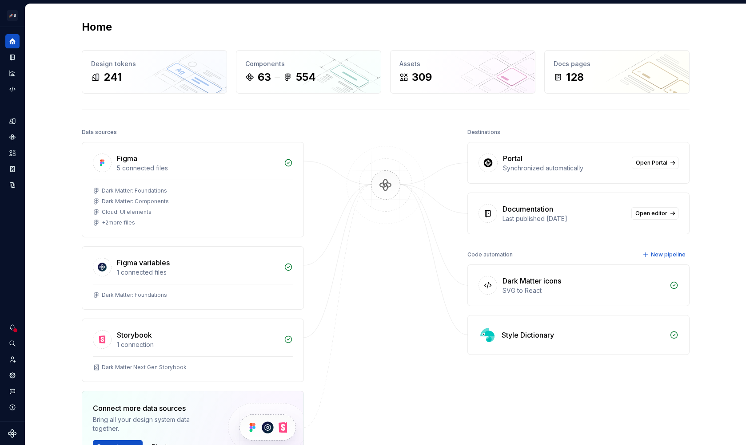
click at [365, 227] on html "🚀S Dark Matter Next Gen HT Design system data Home Design tokens 241 Components…" at bounding box center [373, 222] width 746 height 445
click at [12, 376] on icon "Settings" at bounding box center [12, 376] width 8 height 8
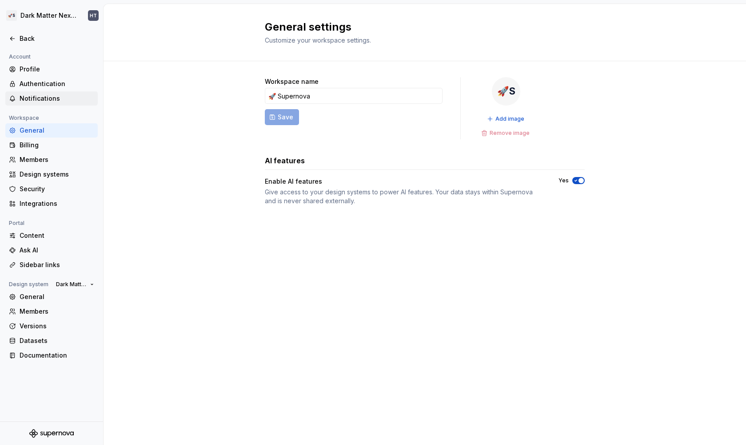
click at [58, 97] on div "Notifications" at bounding box center [57, 98] width 75 height 9
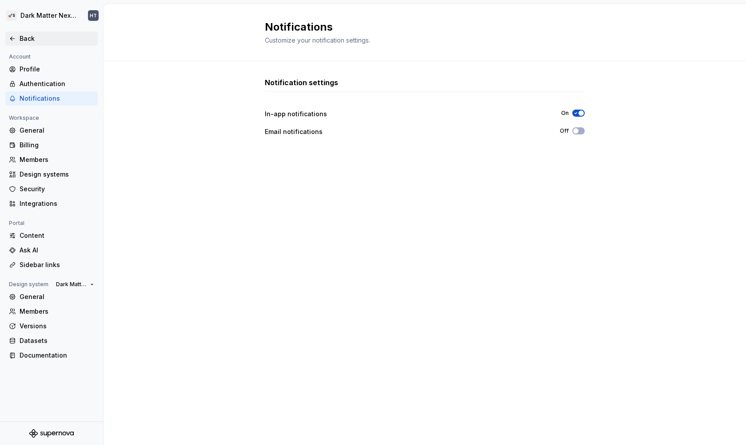
click at [43, 37] on div "Back" at bounding box center [57, 38] width 75 height 9
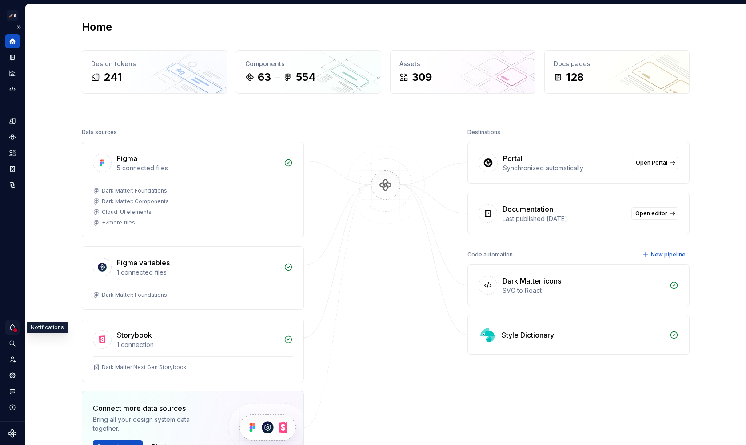
click at [6, 331] on div "Notifications" at bounding box center [12, 328] width 14 height 14
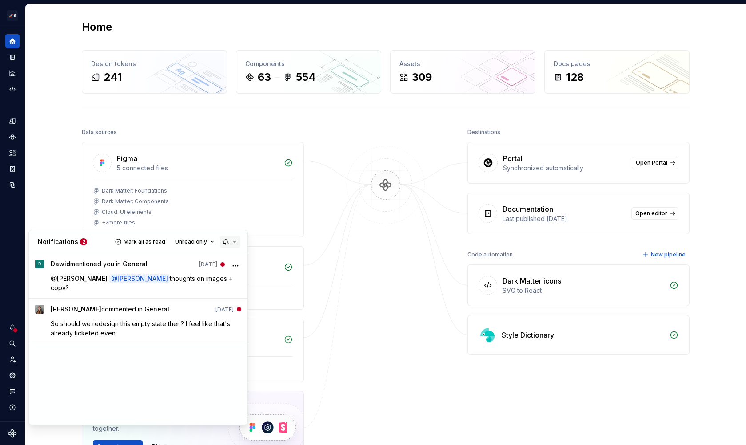
click at [231, 245] on button "button" at bounding box center [230, 242] width 20 height 12
click at [201, 252] on div "Notifications 2 Mark all as read Unread only" at bounding box center [138, 241] width 218 height 23
click at [388, 214] on html "🚀S Dark Matter Next Gen HT Design system data Home Design tokens 241 Components…" at bounding box center [373, 222] width 746 height 445
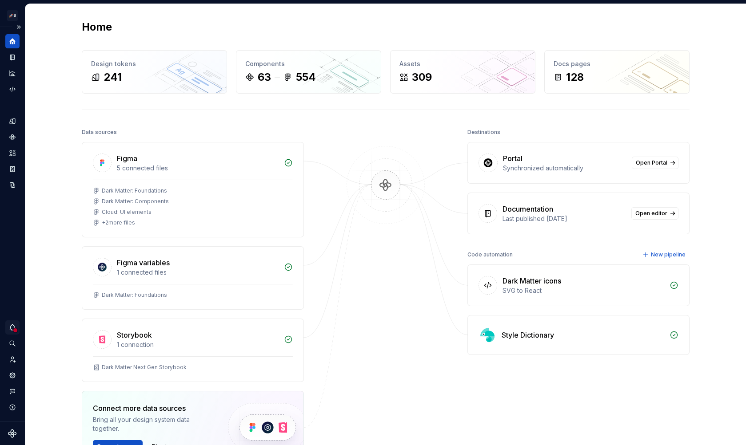
click at [10, 328] on icon "Notifications" at bounding box center [12, 328] width 8 height 8
